Goal: Transaction & Acquisition: Purchase product/service

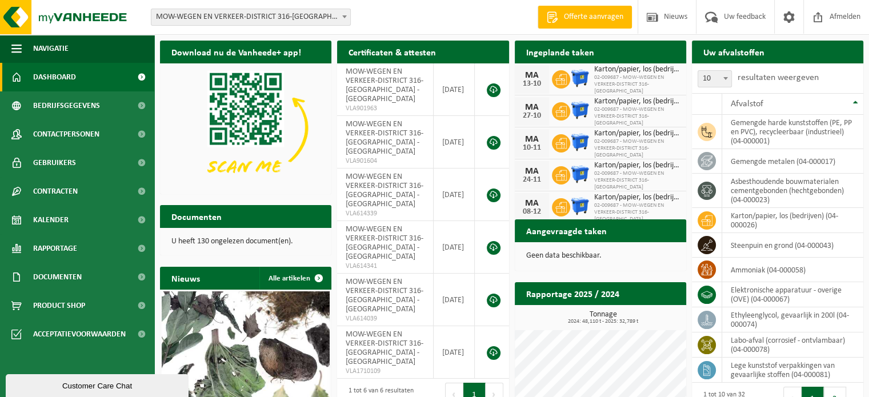
click at [87, 77] on link "Dashboard" at bounding box center [77, 77] width 154 height 29
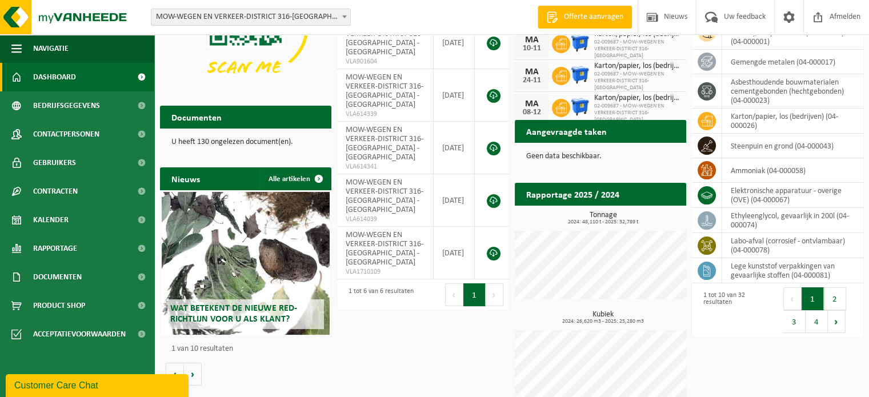
scroll to position [112, 0]
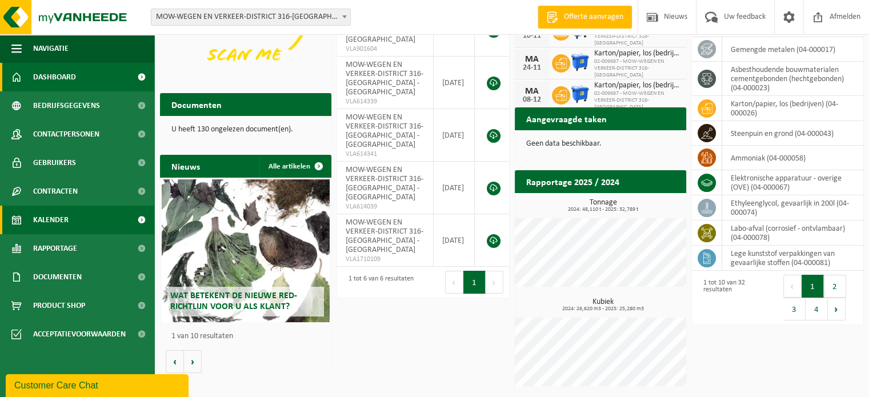
click at [58, 223] on span "Kalender" at bounding box center [50, 220] width 35 height 29
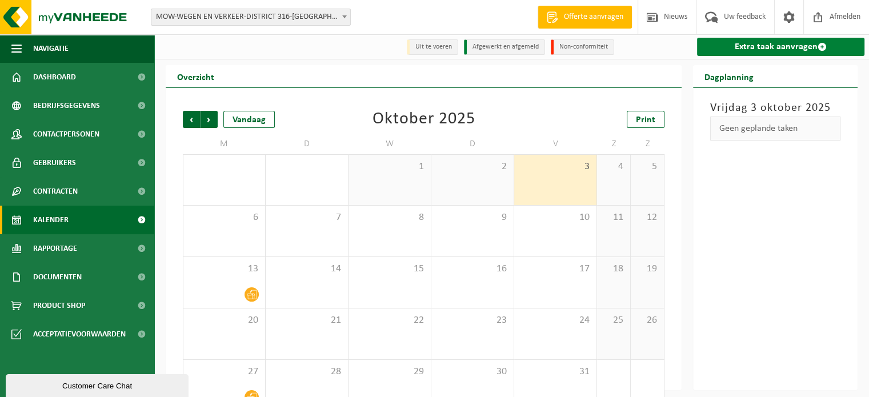
click at [737, 42] on link "Extra taak aanvragen" at bounding box center [780, 47] width 167 height 18
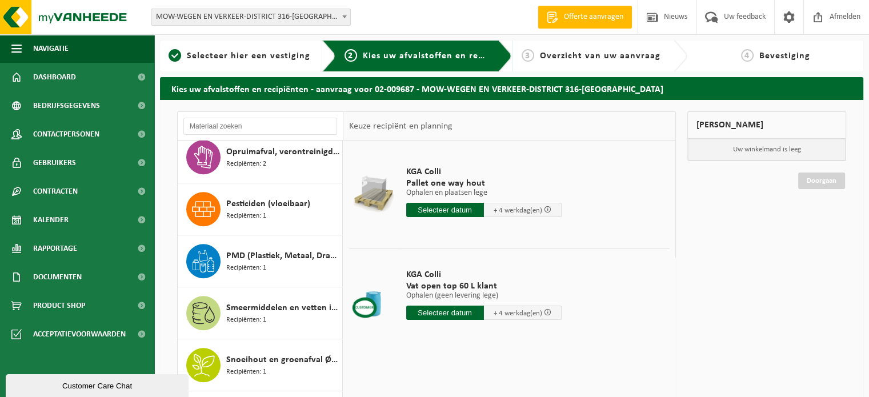
scroll to position [873, 0]
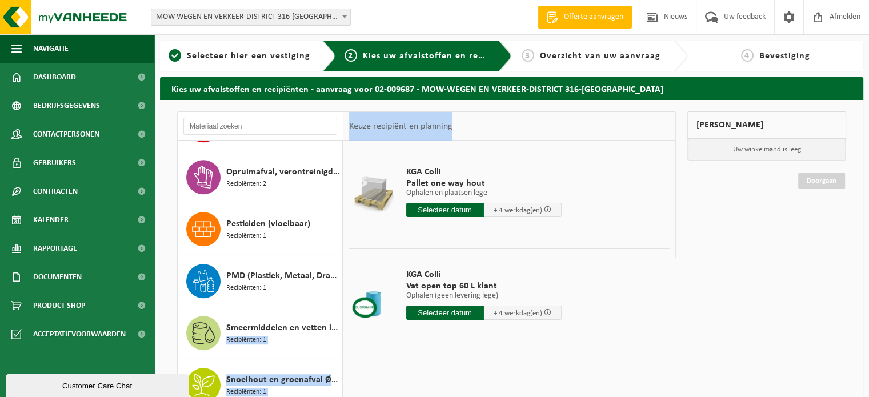
drag, startPoint x: 346, startPoint y: 368, endPoint x: 338, endPoint y: 341, distance: 27.5
click at [338, 341] on div "Afgewerkte olie - industrie in kleinverpakking Recipiënten: 2 Ammoniak Recipiën…" at bounding box center [426, 297] width 499 height 373
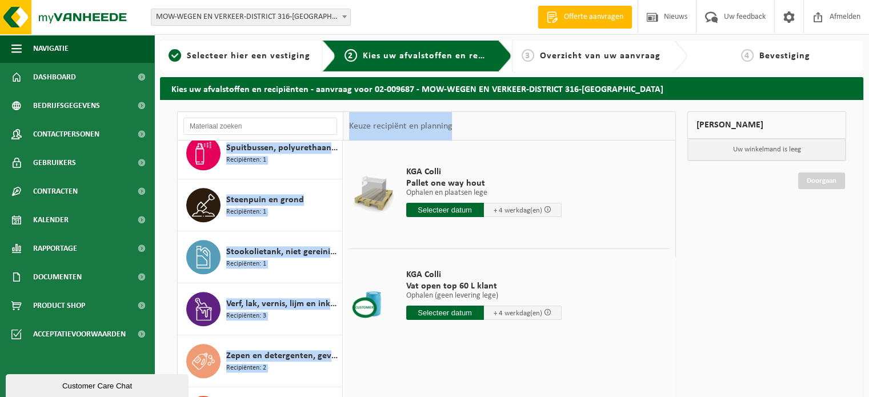
scroll to position [1213, 0]
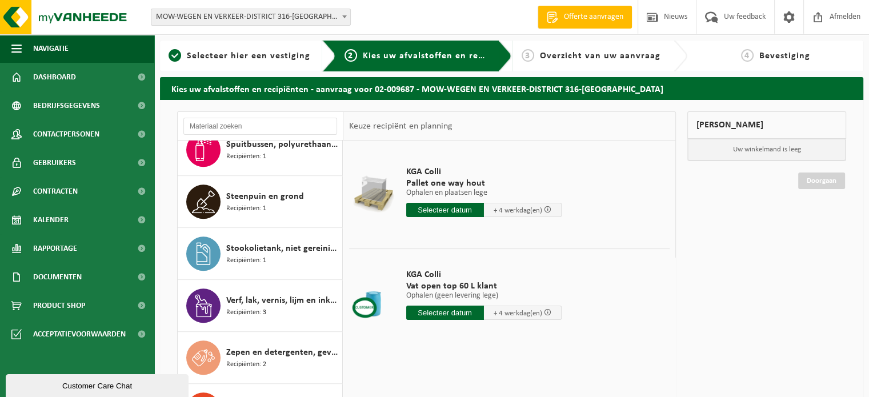
click at [726, 246] on div "Mijn winkelmand Uw winkelmand is leeg Doorgaan" at bounding box center [767, 311] width 170 height 401
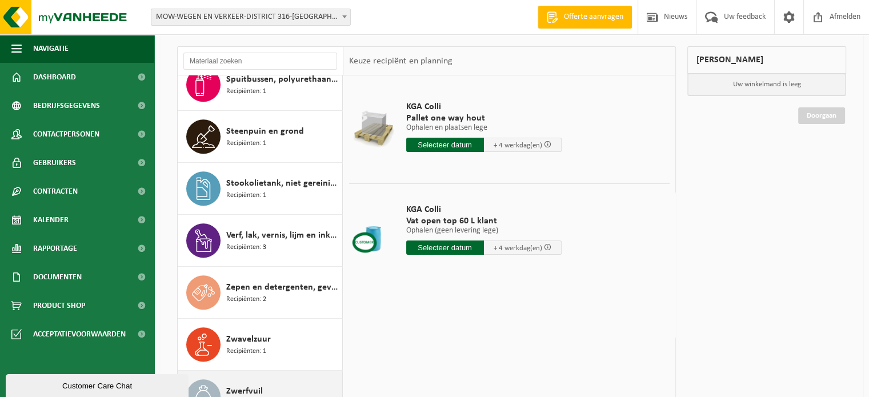
click at [273, 386] on div "Zwerfvuil Recipiënten: 1" at bounding box center [282, 397] width 113 height 34
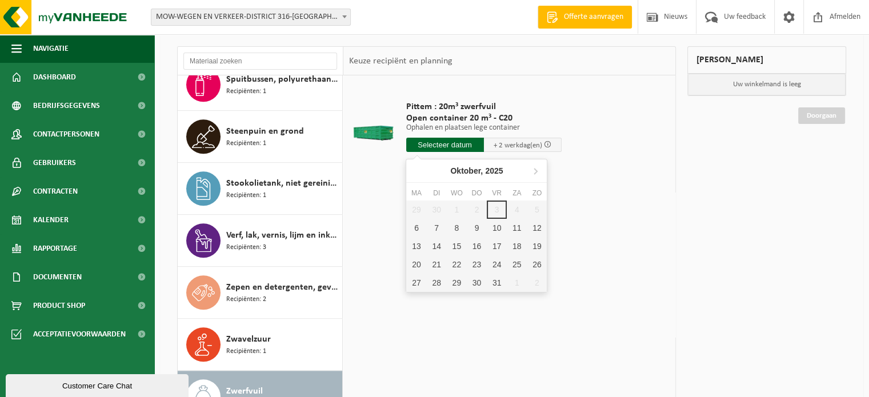
click at [447, 138] on input "text" at bounding box center [445, 145] width 78 height 14
click at [415, 230] on div "6" at bounding box center [416, 228] width 20 height 18
type input "Van 2025-10-06"
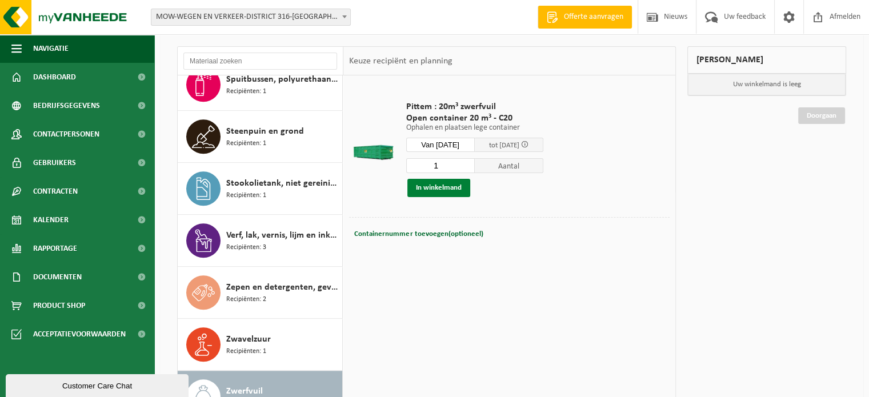
click at [441, 185] on button "In winkelmand" at bounding box center [439, 188] width 63 height 18
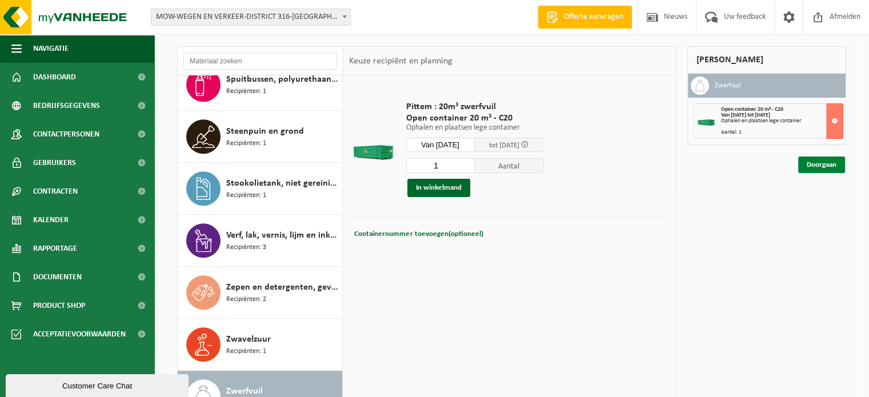
click at [820, 164] on link "Doorgaan" at bounding box center [822, 165] width 47 height 17
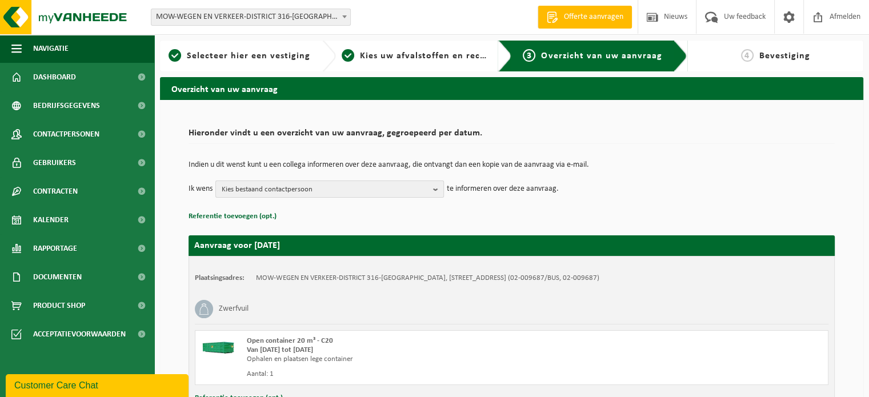
click at [416, 195] on span "Kies bestaand contactpersoon" at bounding box center [325, 189] width 207 height 17
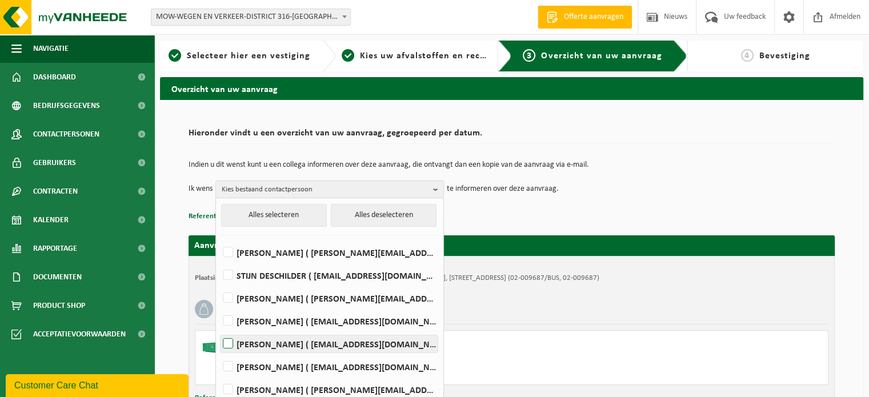
click at [230, 341] on label "Bart Rogolle ( bart.rogolle@mow.vlaanderen.be )" at bounding box center [329, 344] width 217 height 17
click at [219, 330] on input "Bart Rogolle ( bart.rogolle@mow.vlaanderen.be )" at bounding box center [218, 329] width 1 height 1
checkbox input "true"
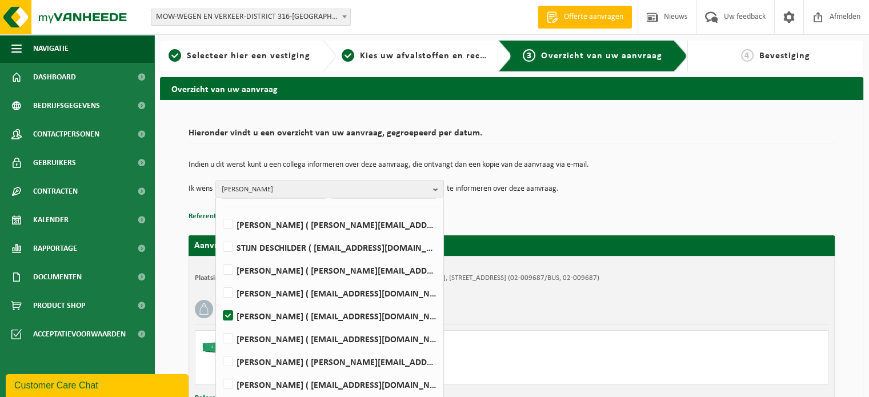
scroll to position [92, 0]
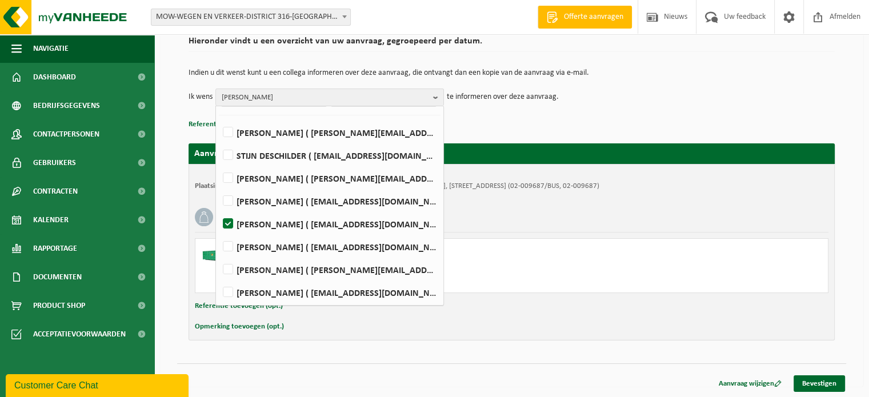
click at [729, 82] on td "Indien u dit wenst kunt u een collega informeren over deze aanvraag, die ontvan…" at bounding box center [512, 78] width 647 height 19
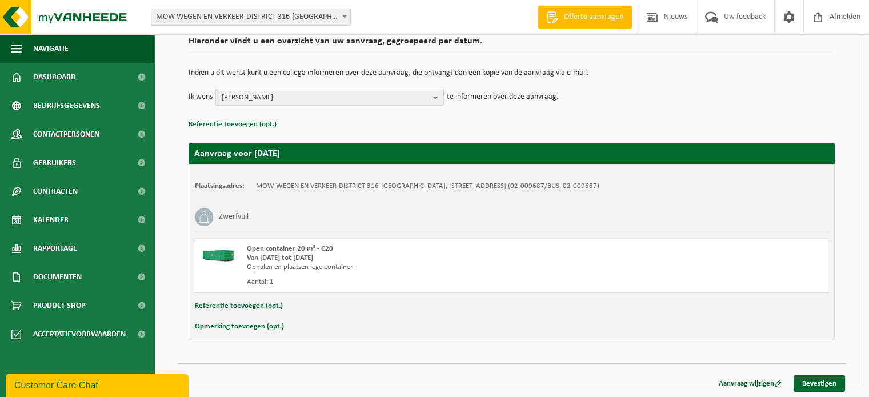
click at [217, 328] on button "Opmerking toevoegen (opt.)" at bounding box center [239, 327] width 89 height 15
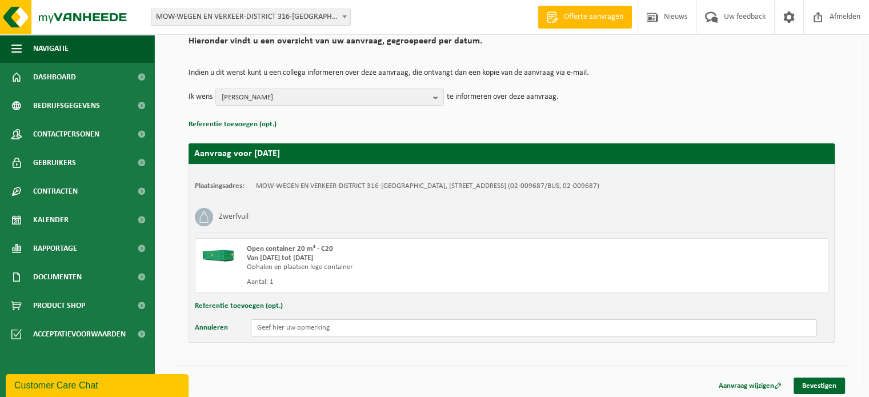
click at [279, 328] on input "text" at bounding box center [534, 328] width 567 height 17
type input "0486/34 72 09 bij gesloten poort"
click at [821, 384] on link "Bevestigen" at bounding box center [819, 386] width 51 height 17
